Goal: Task Accomplishment & Management: Use online tool/utility

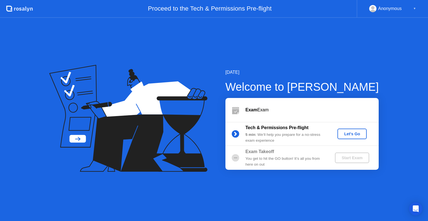
click at [352, 132] on div "Let's Go" at bounding box center [352, 134] width 25 height 4
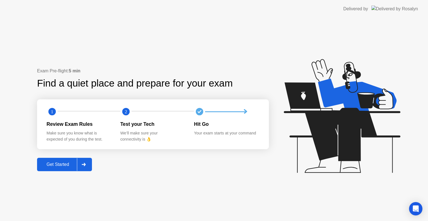
click at [53, 165] on div "Get Started" at bounding box center [58, 164] width 38 height 5
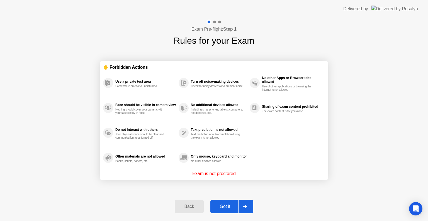
click at [221, 209] on div "Got it" at bounding box center [225, 206] width 26 height 5
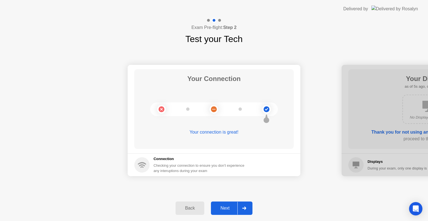
click at [228, 207] on div "Next" at bounding box center [225, 208] width 25 height 5
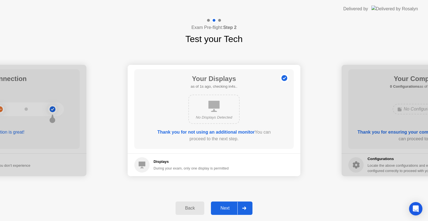
click at [228, 207] on div "Next" at bounding box center [225, 208] width 25 height 5
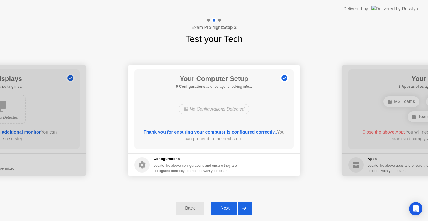
click at [228, 207] on div "Next" at bounding box center [225, 208] width 25 height 5
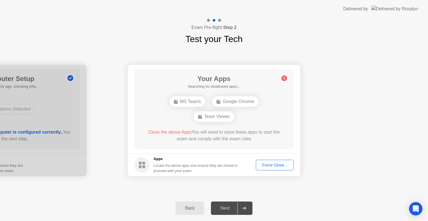
click at [270, 167] on div "Force Close..." at bounding box center [275, 165] width 34 height 4
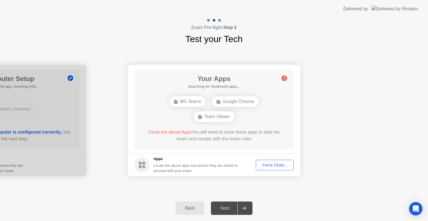
click at [277, 169] on button "Force Close..." at bounding box center [275, 165] width 38 height 11
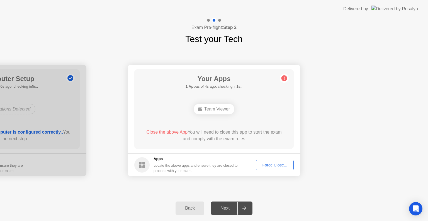
click at [271, 165] on div "Force Close..." at bounding box center [275, 165] width 34 height 4
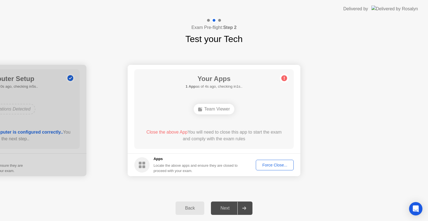
click at [273, 164] on div "Force Close..." at bounding box center [275, 165] width 34 height 4
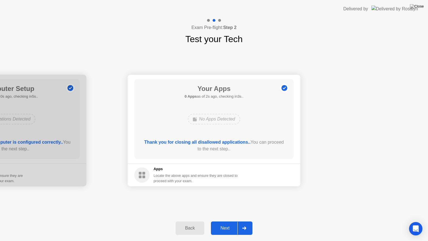
click at [227, 221] on div "Next" at bounding box center [225, 227] width 25 height 5
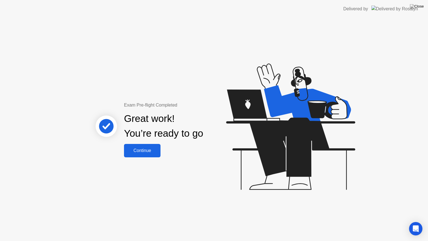
click at [146, 155] on button "Continue" at bounding box center [142, 150] width 36 height 13
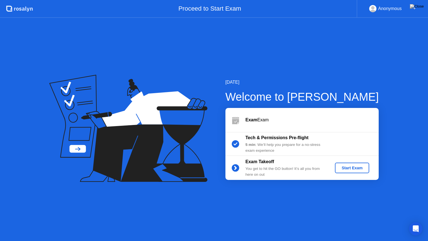
click at [355, 168] on div "Start Exam" at bounding box center [352, 167] width 30 height 4
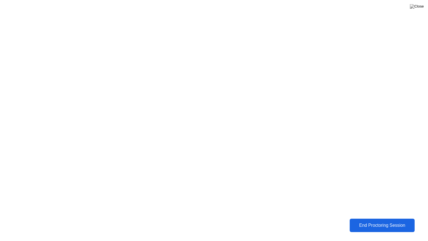
click at [373, 221] on div "End Proctoring Session" at bounding box center [382, 225] width 62 height 5
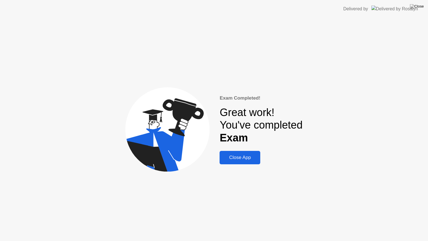
click at [251, 159] on div "Close App" at bounding box center [239, 158] width 37 height 6
